Goal: Task Accomplishment & Management: Use online tool/utility

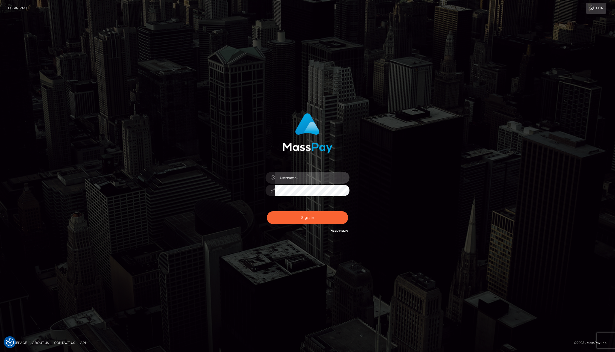
click at [295, 182] on input "text" at bounding box center [312, 178] width 75 height 12
type input "jackson.whop"
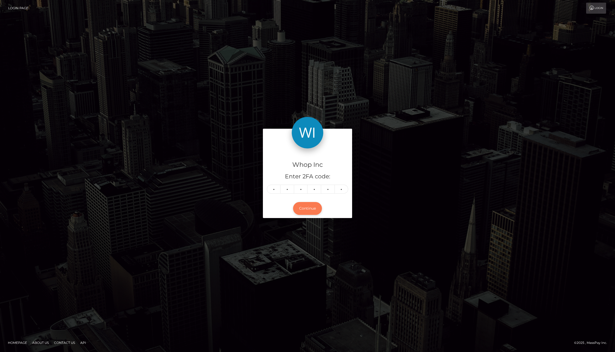
click at [307, 210] on button "Continue" at bounding box center [307, 208] width 29 height 13
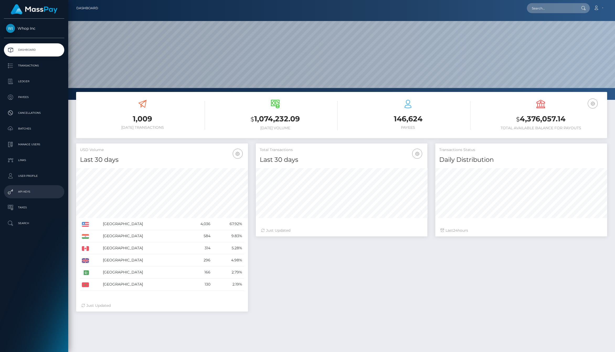
scroll to position [93, 172]
click at [34, 196] on link "API Keys" at bounding box center [34, 191] width 60 height 13
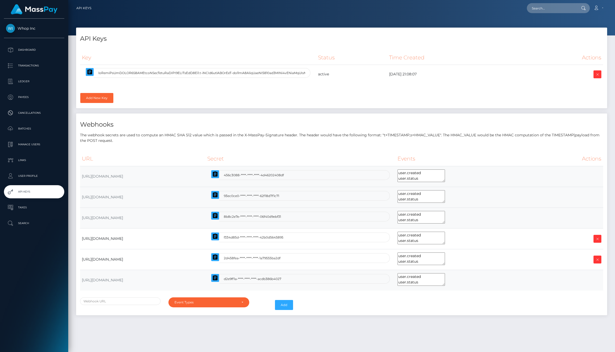
select select
click at [95, 97] on link "Add New Key" at bounding box center [96, 98] width 33 height 10
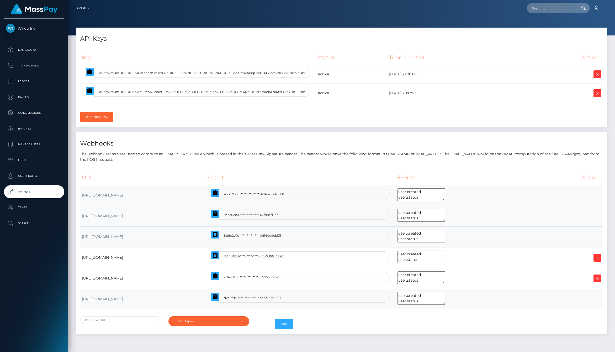
select select
click at [89, 90] on icon "button" at bounding box center [89, 90] width 5 height 5
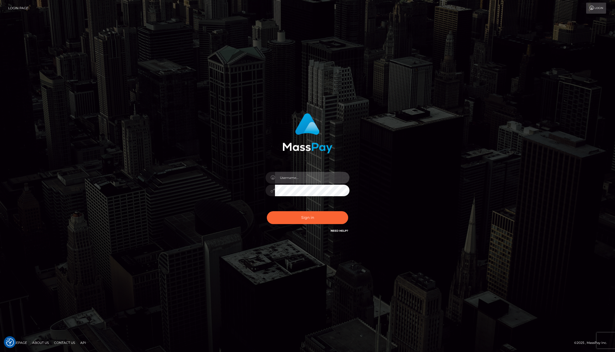
click at [295, 177] on input "text" at bounding box center [312, 178] width 75 height 12
type input "[PERSON_NAME].whop"
click at [305, 175] on input "text" at bounding box center [312, 178] width 75 height 12
type input "jackson.whop"
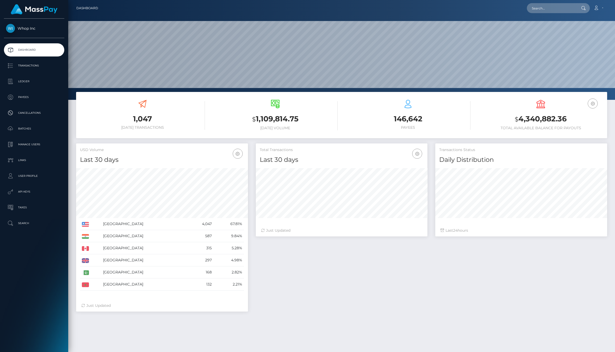
scroll to position [93, 172]
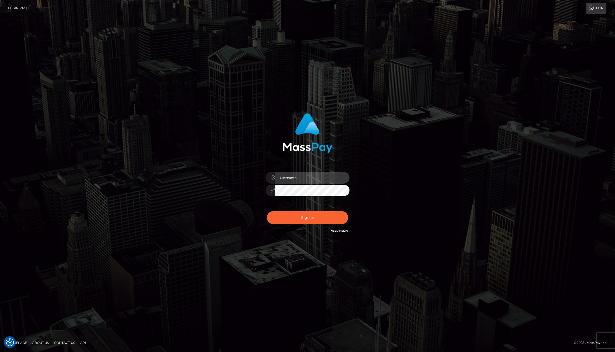
click at [295, 180] on input "text" at bounding box center [312, 178] width 75 height 12
type input "[PERSON_NAME].whop"
